Goal: Information Seeking & Learning: Learn about a topic

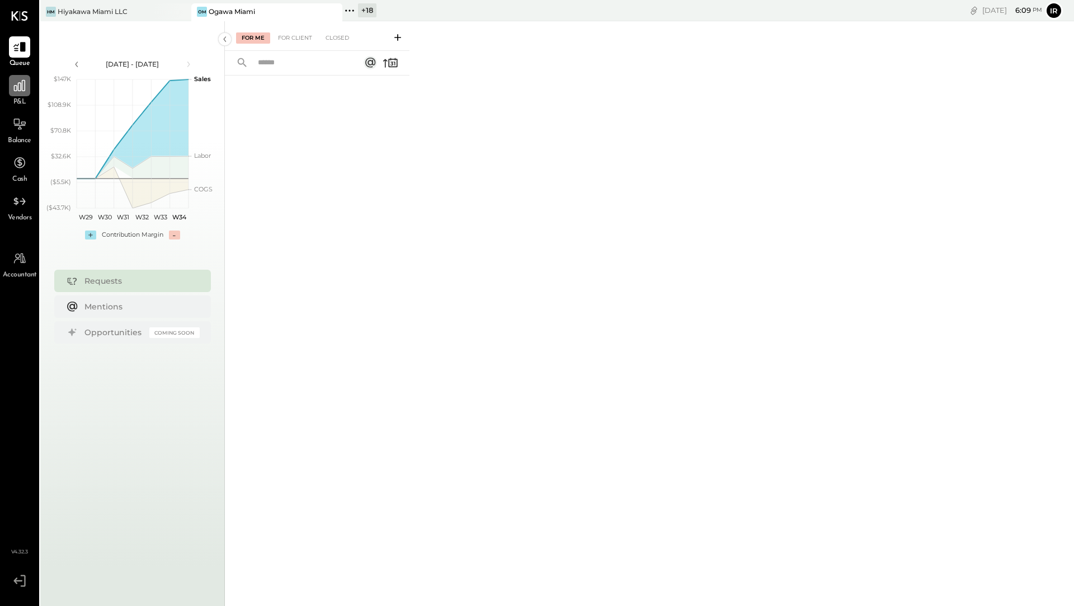
click at [20, 88] on icon at bounding box center [19, 85] width 15 height 15
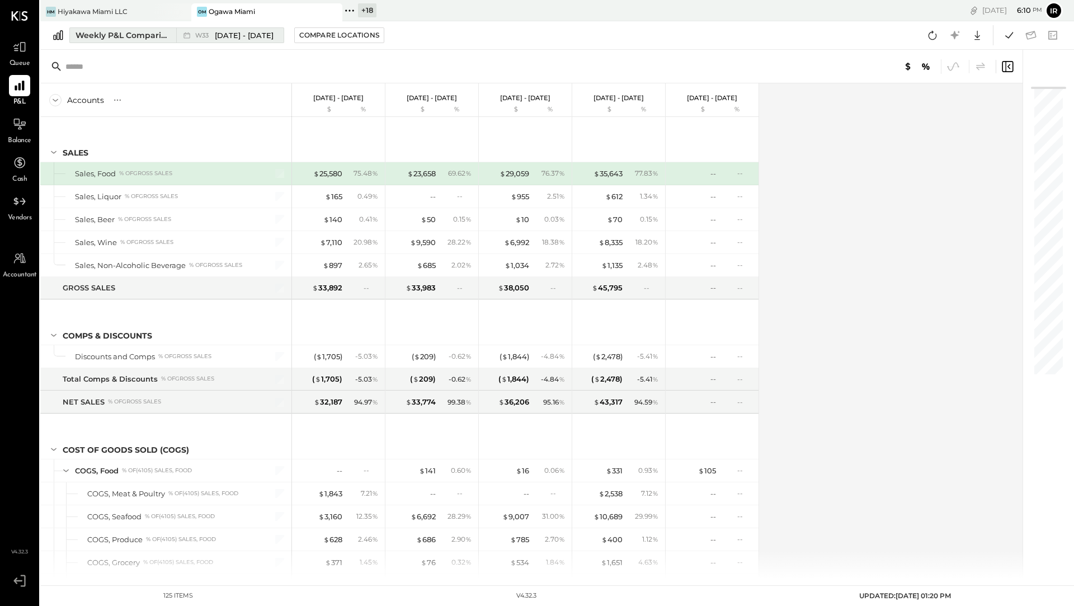
click at [130, 32] on div "Weekly P&L Comparison" at bounding box center [123, 35] width 94 height 11
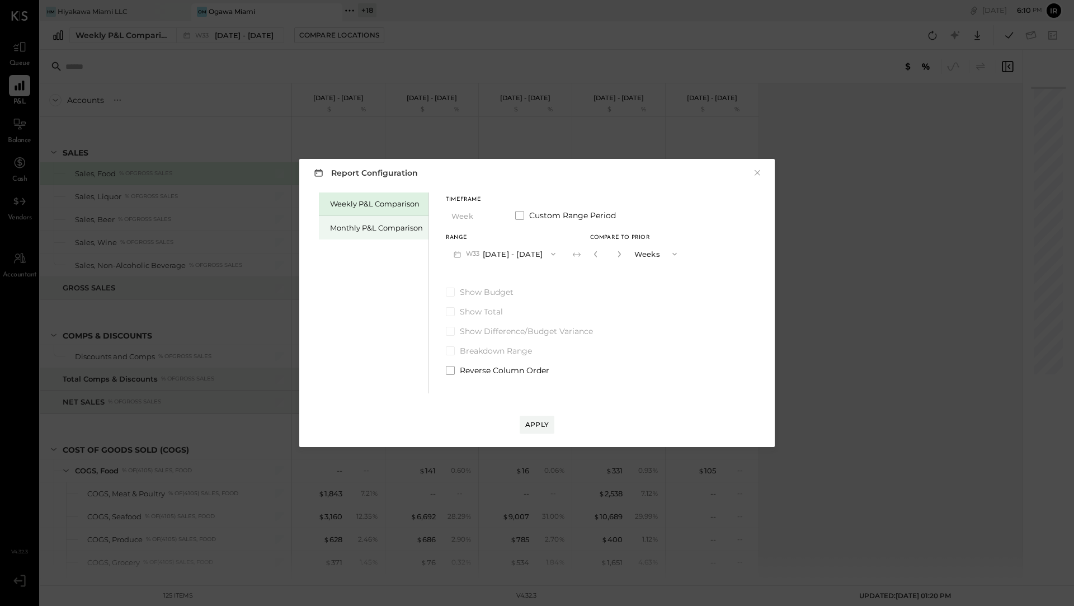
click at [352, 224] on div "Monthly P&L Comparison" at bounding box center [376, 228] width 93 height 11
click at [536, 254] on button "M08 [DATE] - [DATE]" at bounding box center [505, 253] width 118 height 21
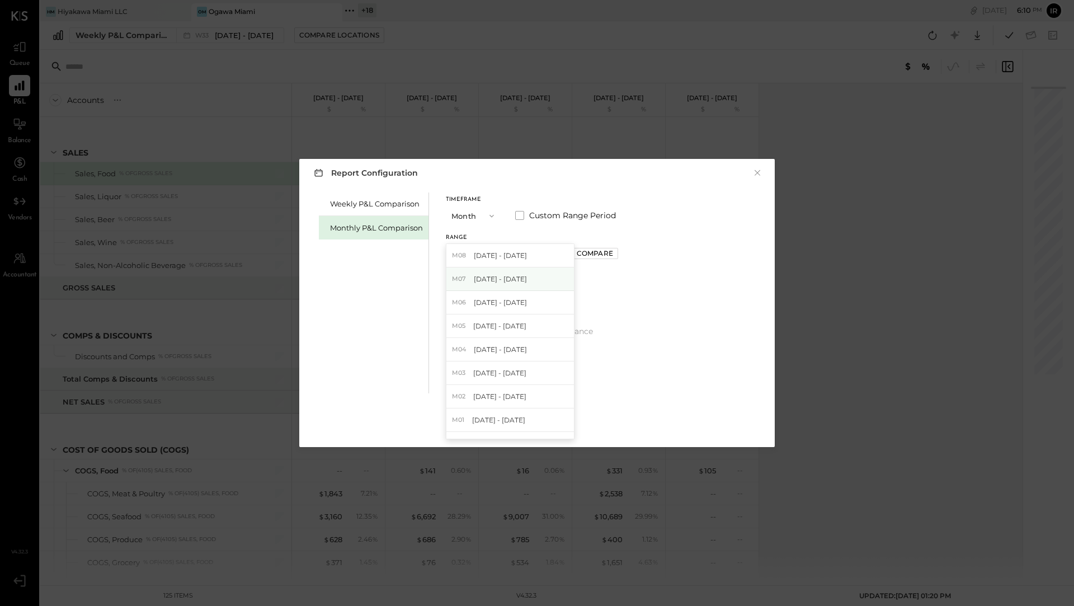
click at [533, 284] on div "M07 [DATE] - [DATE]" at bounding box center [510, 278] width 128 height 23
click at [585, 253] on div "Compare" at bounding box center [595, 253] width 36 height 10
click at [616, 252] on icon "button" at bounding box center [619, 254] width 7 height 7
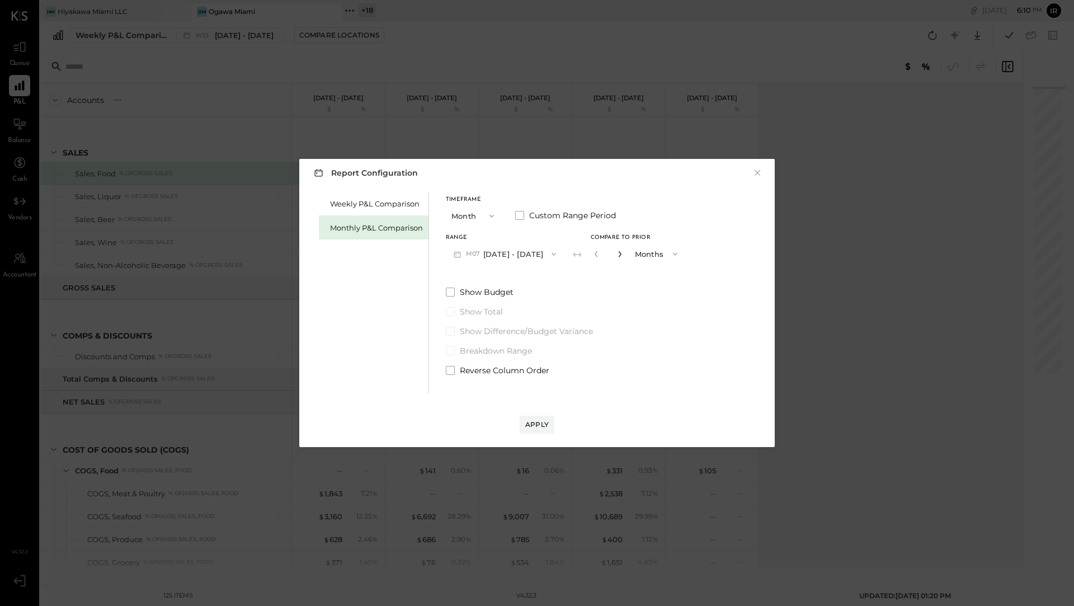
click at [616, 252] on icon "button" at bounding box center [619, 254] width 7 height 7
type input "*"
click at [548, 411] on div "Apply" at bounding box center [536, 413] width 453 height 40
click at [542, 425] on div "Apply" at bounding box center [536, 425] width 23 height 10
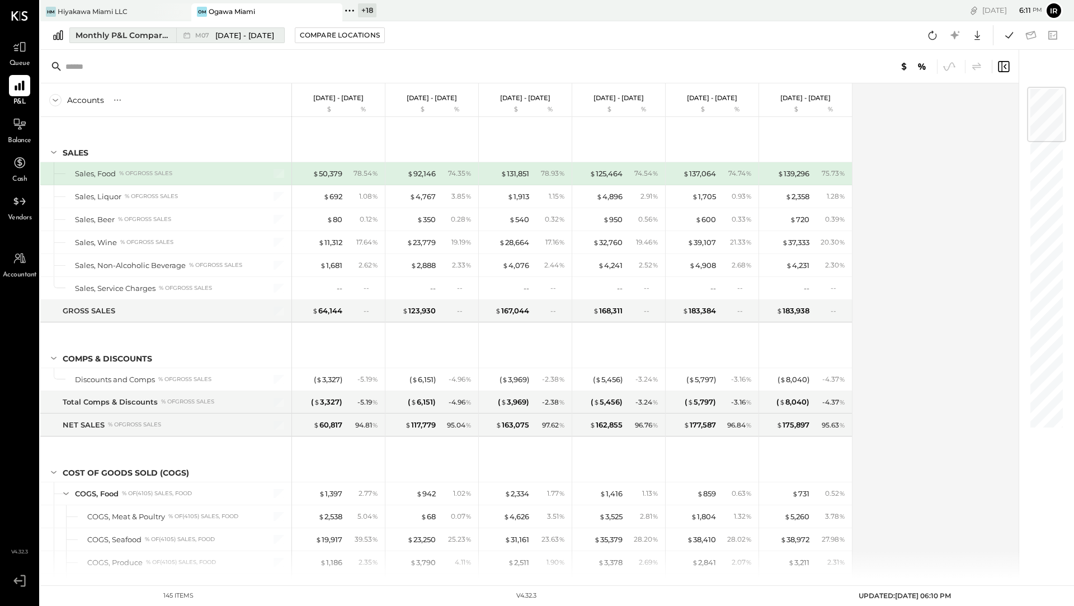
click at [131, 38] on div "Monthly P&L Comparison" at bounding box center [123, 35] width 94 height 11
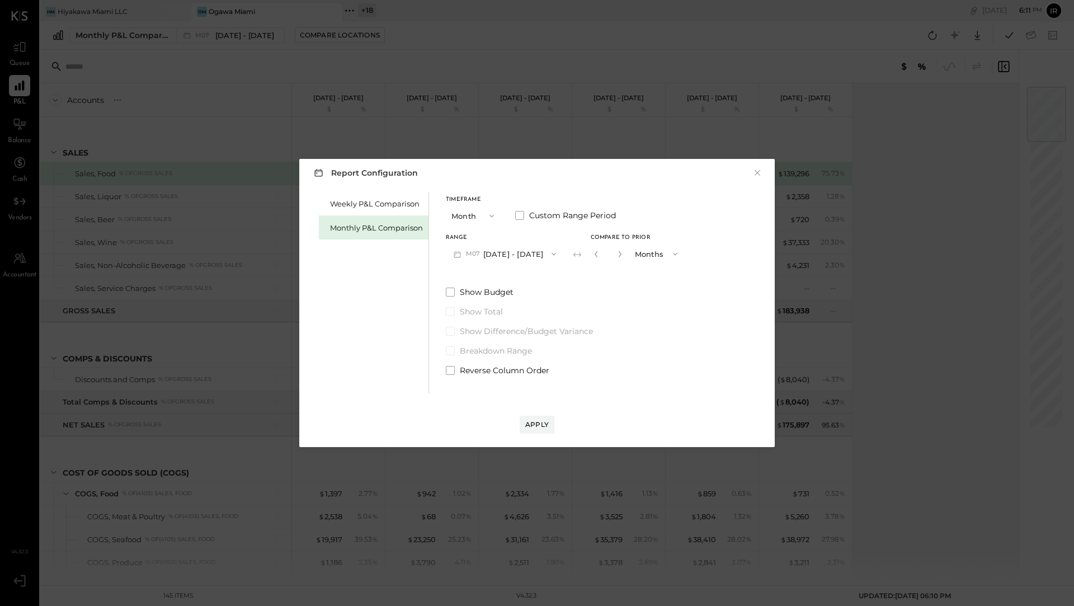
click at [601, 255] on input "*" at bounding box center [608, 253] width 15 height 18
click at [593, 255] on icon "button" at bounding box center [596, 254] width 7 height 7
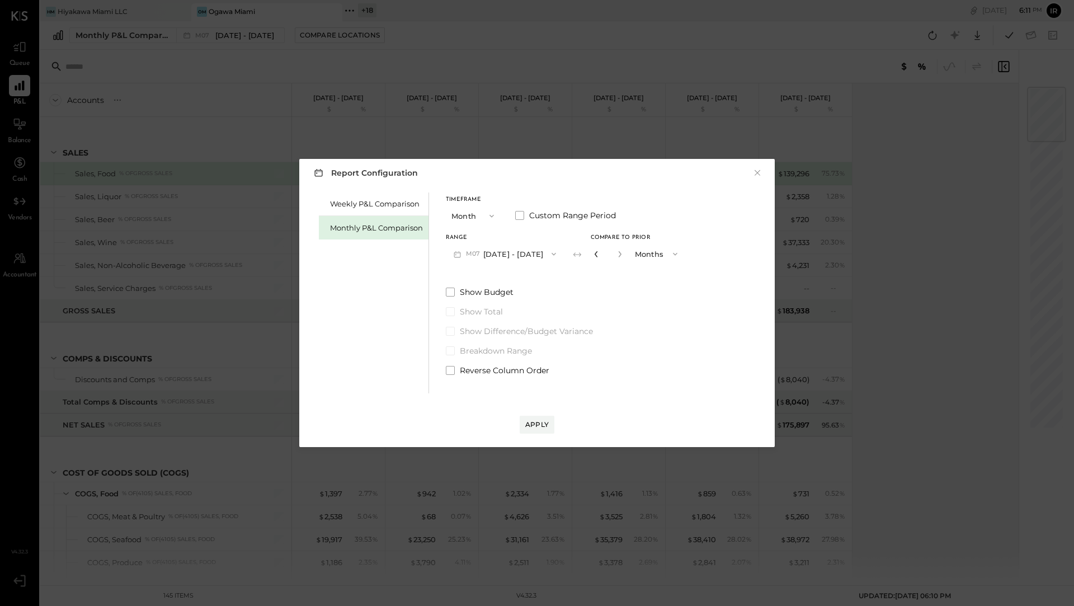
type input "*"
click at [541, 430] on button "Apply" at bounding box center [537, 425] width 35 height 18
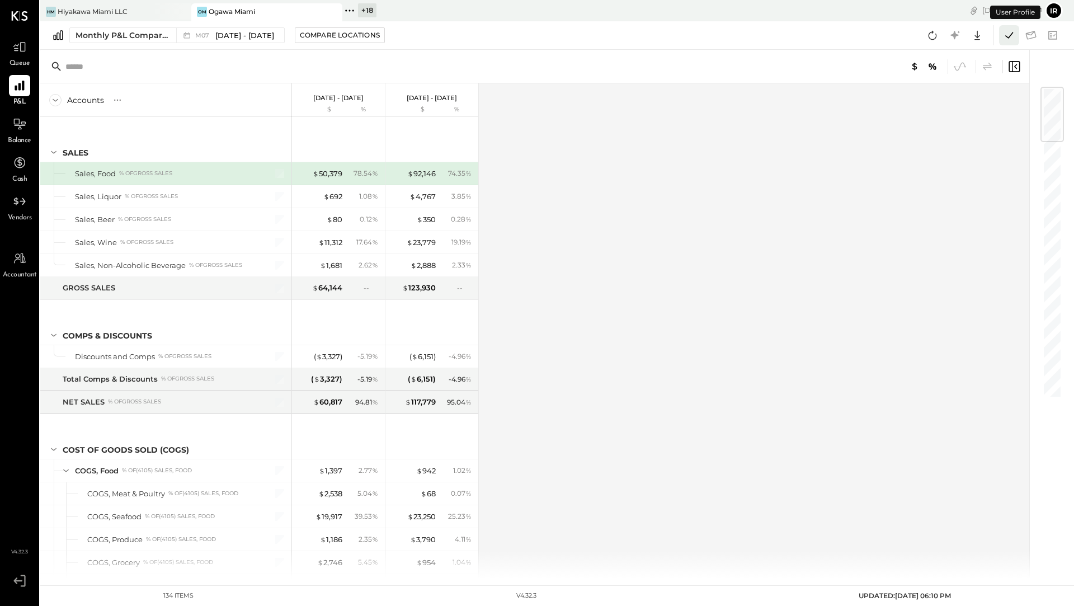
click at [1010, 40] on icon at bounding box center [1009, 35] width 15 height 15
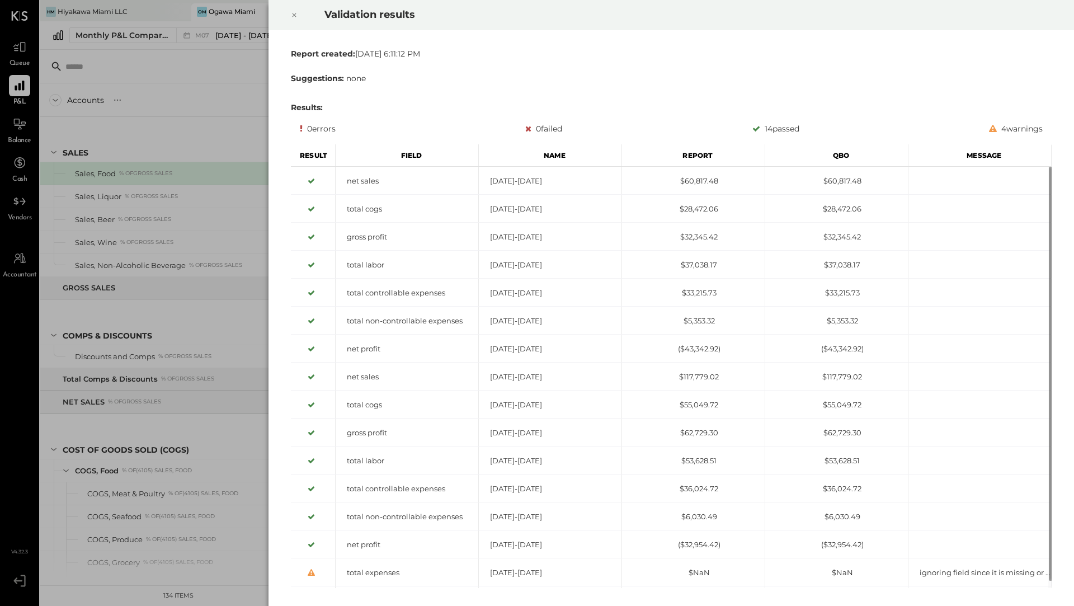
click at [291, 16] on icon at bounding box center [294, 14] width 7 height 13
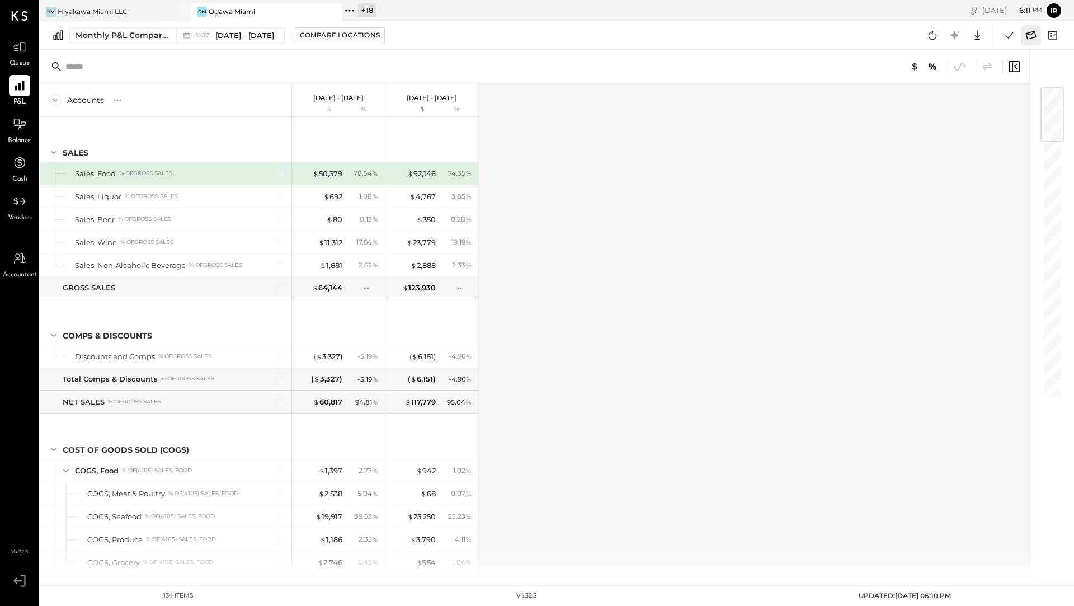
click at [1026, 37] on icon at bounding box center [1031, 35] width 15 height 15
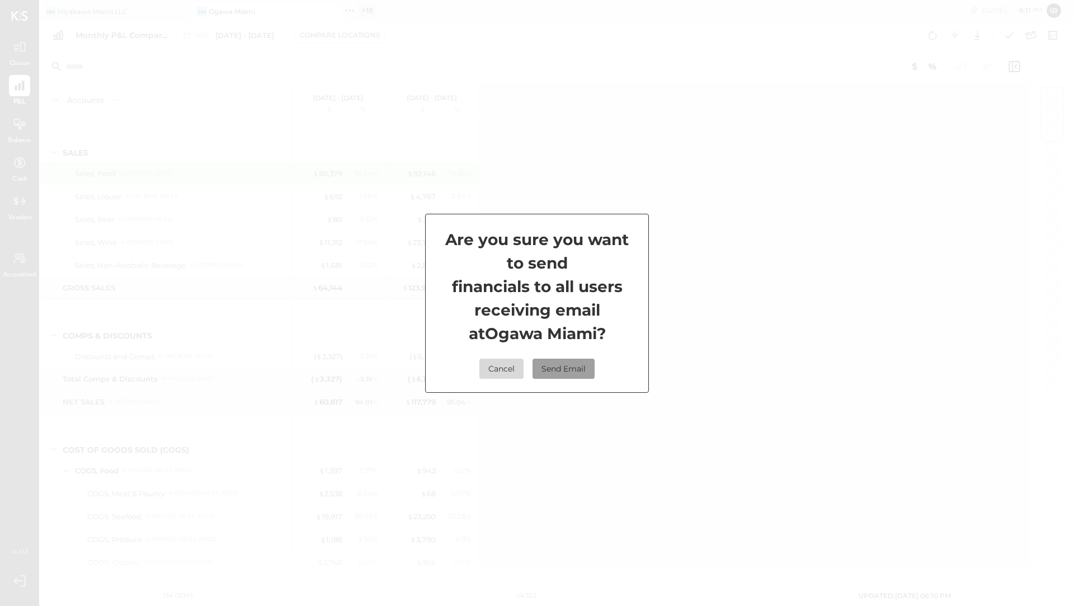
click at [566, 374] on button "Send Email" at bounding box center [564, 369] width 62 height 20
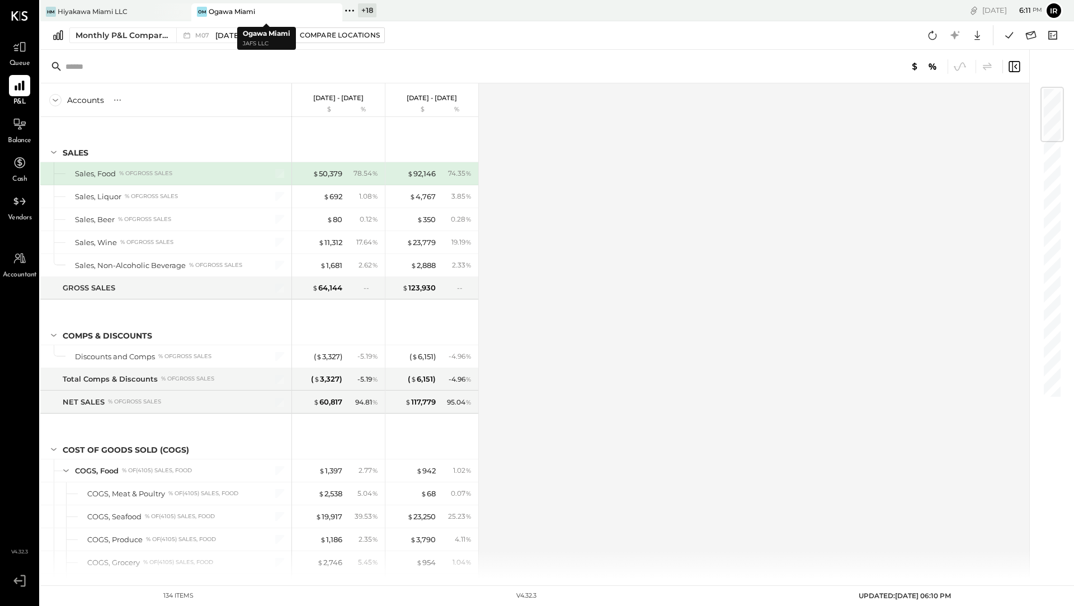
click at [444, 18] on div "+ 18 Pinned Locations ( 2 ) Hiyakawa Miami LLC Ogawa Miami Maximum Flavor Hospi…" at bounding box center [477, 10] width 271 height 21
click at [166, 7] on div at bounding box center [171, 11] width 39 height 16
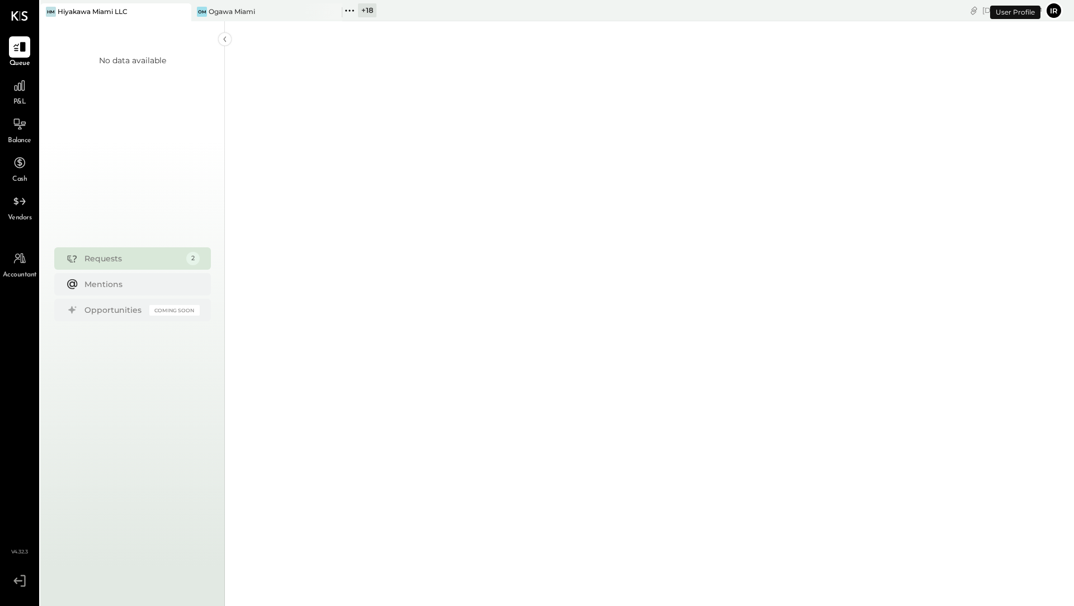
click at [349, 14] on icon at bounding box center [349, 10] width 15 height 15
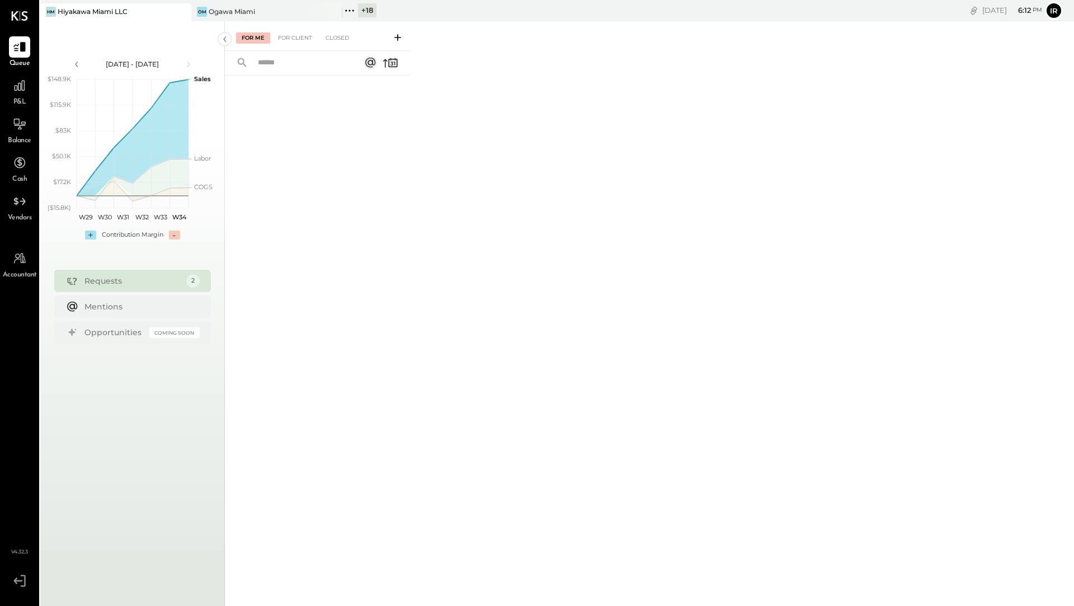
click at [654, 194] on div "For Me For Client Closed" at bounding box center [649, 311] width 849 height 581
click at [368, 10] on div "+ 18" at bounding box center [367, 10] width 18 height 14
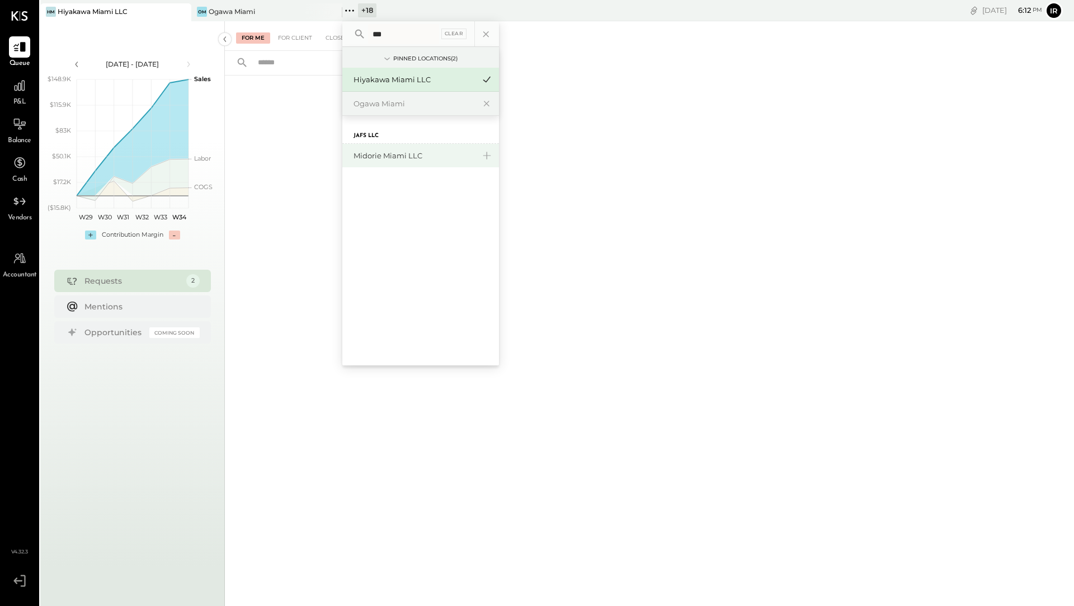
type input "***"
click at [374, 153] on div "Midorie Miami LLC" at bounding box center [414, 155] width 121 height 11
